Goal: Task Accomplishment & Management: Complete application form

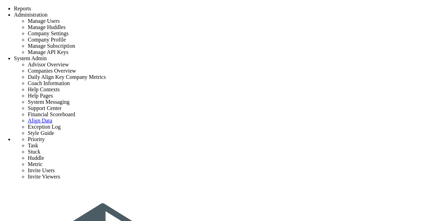
click at [94, 6] on span "Tasks" at bounding box center [95, 3] width 11 height 5
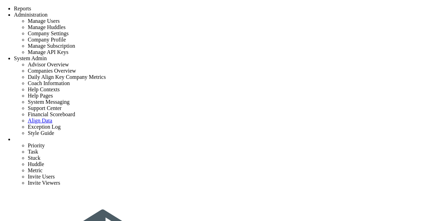
checkbox input "false"
type input "9/16/2025"
checkbox input "false"
type input "Closeout - tags"
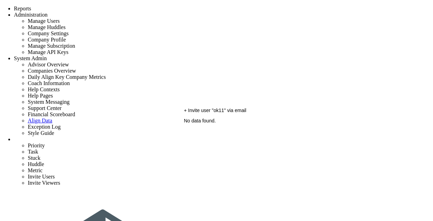
click at [214, 113] on span "+ Invite user "ok11" via email" at bounding box center [215, 111] width 62 height 6
type input "ok11"
type input "ok11@gmail.com"
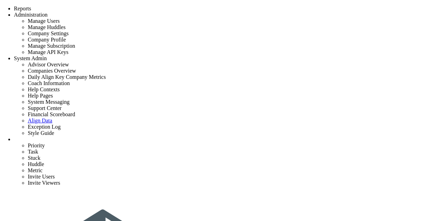
type input "ok11@gmail.com"
type input "task local test multi 2"
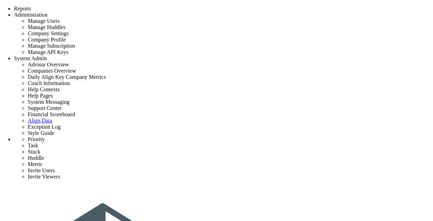
click at [346, 155] on li "Task Name" at bounding box center [368, 158] width 55 height 6
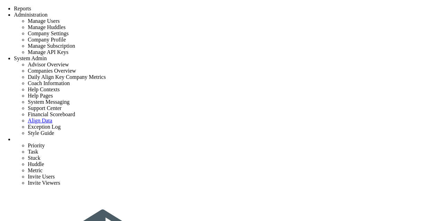
type input "13th task"
type input "[DATE]"
type input "[PERSON_NAME]"
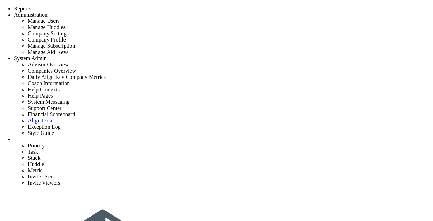
click at [222, 113] on div "+ Invite user "ok12" via email" at bounding box center [300, 111] width 232 height 6
click at [215, 113] on span "+ Invite user "ok12" via email" at bounding box center [215, 111] width 62 height 6
type input "ok12"
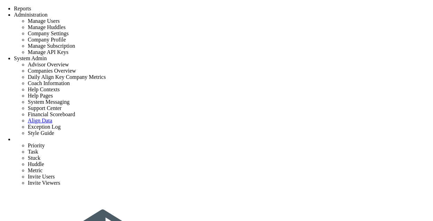
type input "ok12@gmail.com"
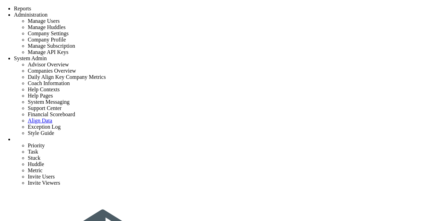
type input "13th task"
type input "[DATE]"
type input "[PERSON_NAME]"
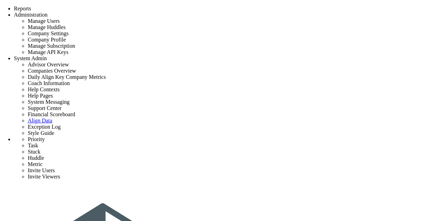
scroll to position [50, 0]
click at [98, 6] on span "Tasks" at bounding box center [95, 3] width 11 height 5
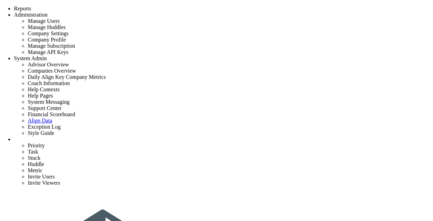
type input "13th task"
type input "[DATE]"
type input "[PERSON_NAME]"
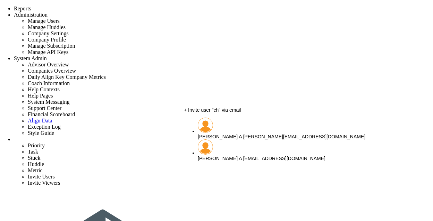
click at [224, 134] on span "[PERSON_NAME] A" at bounding box center [220, 137] width 44 height 6
click at [243, 134] on span "chandrika@align.com" at bounding box center [304, 137] width 122 height 6
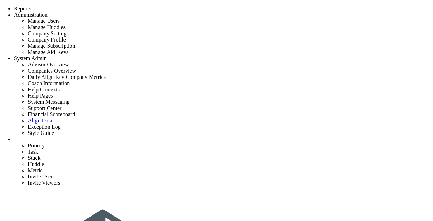
type input "[PERSON_NAME] A"
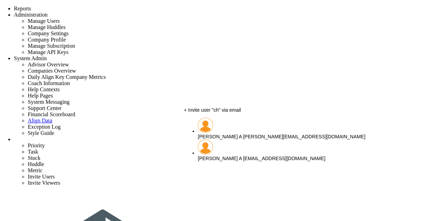
click at [217, 127] on li "chandrika A chandrika@align.com" at bounding box center [307, 129] width 218 height 22
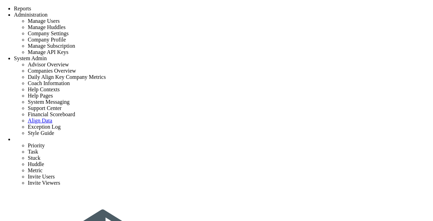
type input "[PERSON_NAME] A"
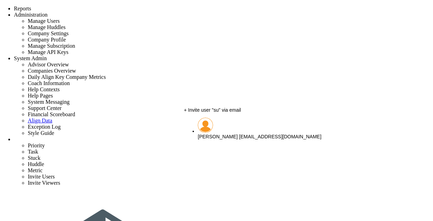
click at [228, 134] on span "[PERSON_NAME]" at bounding box center [218, 137] width 40 height 6
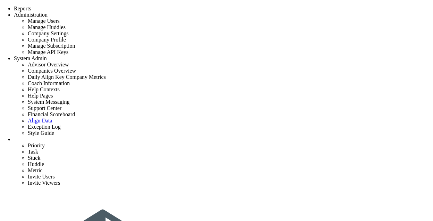
type input "[PERSON_NAME]"
click at [231, 113] on span "+ Invite user "ok13" via email" at bounding box center [215, 111] width 62 height 6
type input "ok13"
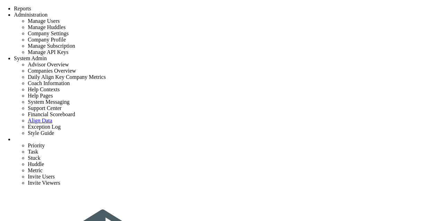
type input "13th task"
type input "[DATE]"
type input "[PERSON_NAME]"
click at [220, 113] on span "+ Invite user "ok13" via email" at bounding box center [215, 111] width 62 height 6
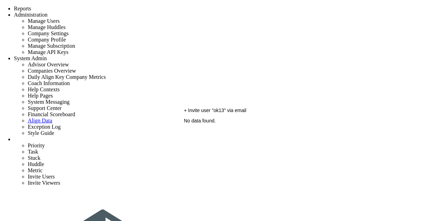
type input "ok13"
type input "[EMAIL_ADDRESS][DOMAIN_NAME]"
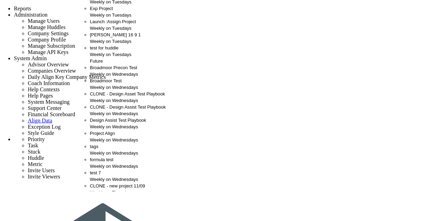
click at [108, 45] on div "[PERSON_NAME] 16 9 1 Weekly on Tuesdays" at bounding box center [128, 38] width 76 height 13
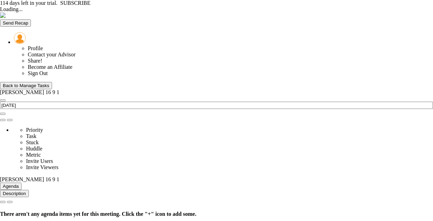
type input "[DATE]"
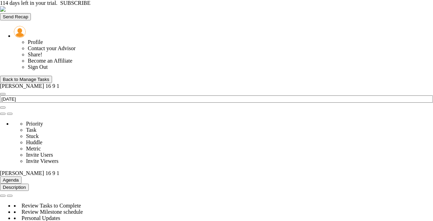
type input "Tuesday, September 16, 2025"
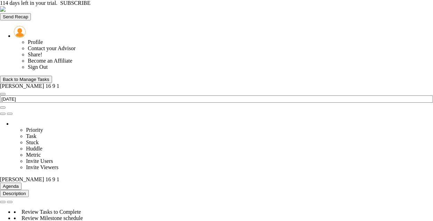
type input "Assign Project Team"
type input "9/20/2025"
type input "[PERSON_NAME]"
type input "Project Launch - [PERSON_NAME] 16 9 1"
type input "[PERSON_NAME] 16 9 1"
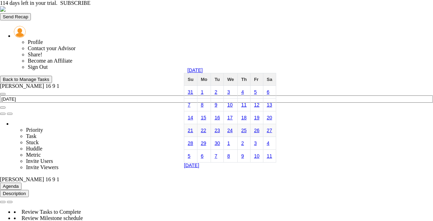
click at [190, 133] on link "21" at bounding box center [191, 131] width 6 height 6
type input "[DATE]"
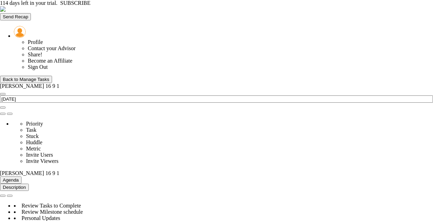
scroll to position [281, 0]
click at [59, 170] on span "select" at bounding box center [59, 173] width 0 height 6
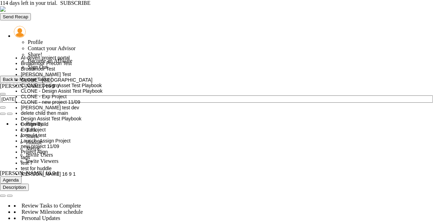
click at [49, 77] on span "[PERSON_NAME] Test" at bounding box center [46, 75] width 50 height 6
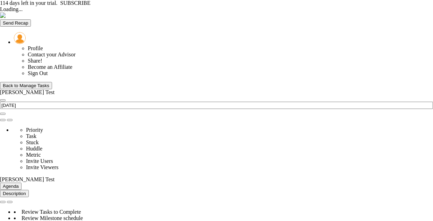
type input "Thursday, September 18, 2025"
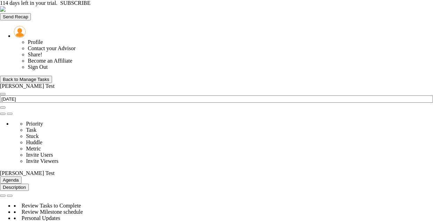
scroll to position [24, 60]
click at [45, 77] on div "Back to Manage Tasks" at bounding box center [26, 79] width 46 height 5
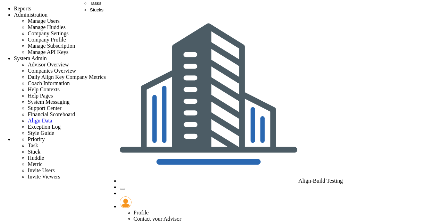
click at [93, 6] on span "Tasks" at bounding box center [95, 3] width 11 height 5
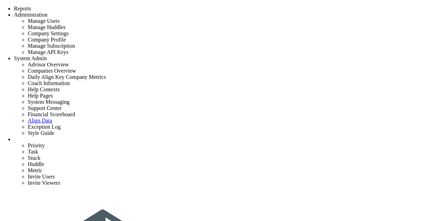
type input "13th task"
type input "[DATE]"
type input "[PERSON_NAME]"
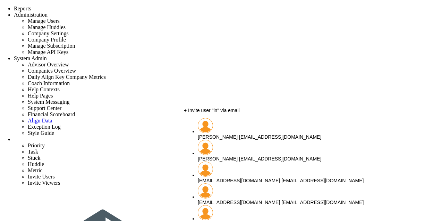
type input "i"
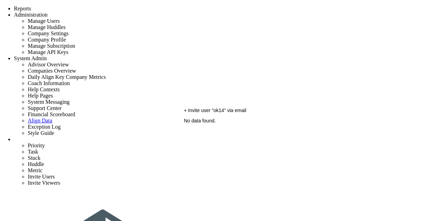
click at [218, 113] on span "+ Invite user "ok14" via email" at bounding box center [215, 111] width 62 height 6
type input "ok14"
type input "[EMAIL_ADDRESS][DOMAIN_NAME]"
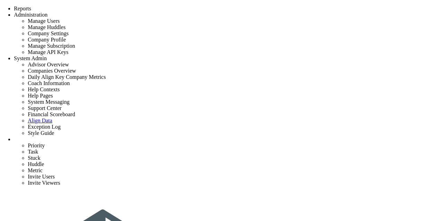
type input "[EMAIL_ADDRESS][DOMAIN_NAME]"
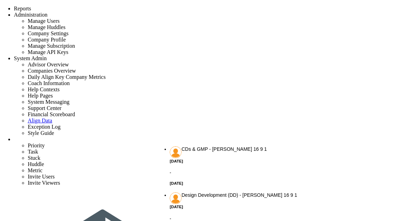
click at [189, 149] on span "CDs & GMP - [PERSON_NAME] 16 9 1" at bounding box center [280, 150] width 221 height 6
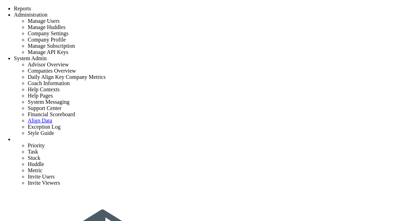
type input "CDs & GMP - [PERSON_NAME] 16 9 1"
